Goal: Navigation & Orientation: Go to known website

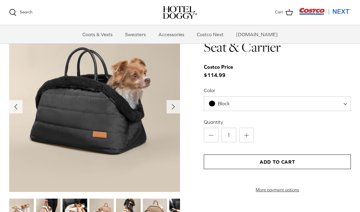
scroll to position [621, 0]
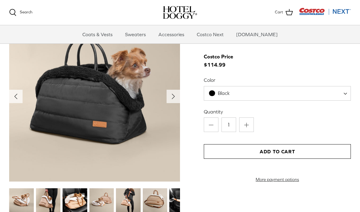
click at [174, 94] on icon "Right" at bounding box center [173, 97] width 10 height 10
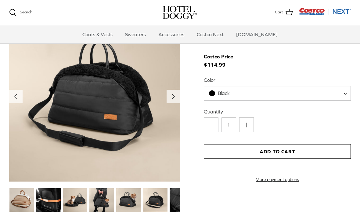
click at [175, 96] on icon "Right" at bounding box center [173, 97] width 10 height 10
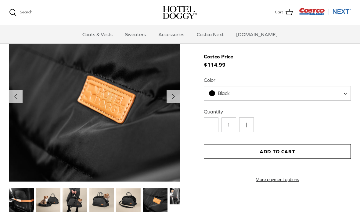
click at [176, 95] on icon "Right" at bounding box center [173, 97] width 10 height 10
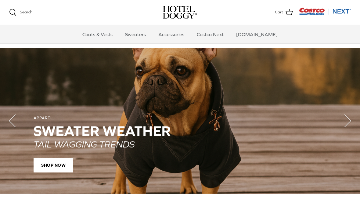
scroll to position [414, 0]
click at [181, 35] on link "Accessories" at bounding box center [171, 34] width 37 height 18
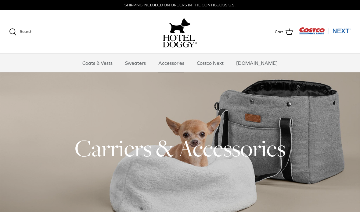
click at [116, 63] on link "Coats & Vests" at bounding box center [97, 63] width 41 height 18
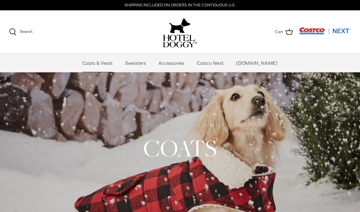
click at [260, 64] on link "[DOMAIN_NAME]" at bounding box center [256, 63] width 52 height 18
